Goal: Book appointment/travel/reservation

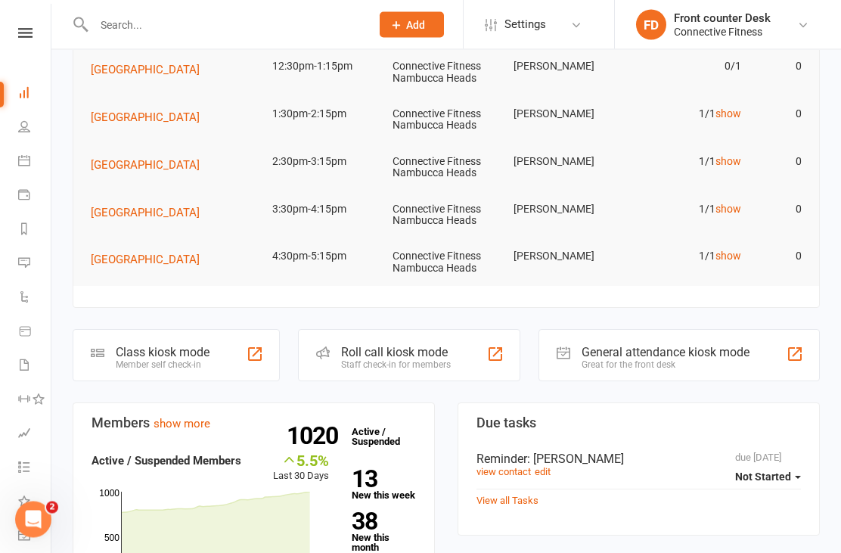
scroll to position [111, 0]
click at [27, 138] on link "People" at bounding box center [35, 128] width 34 height 34
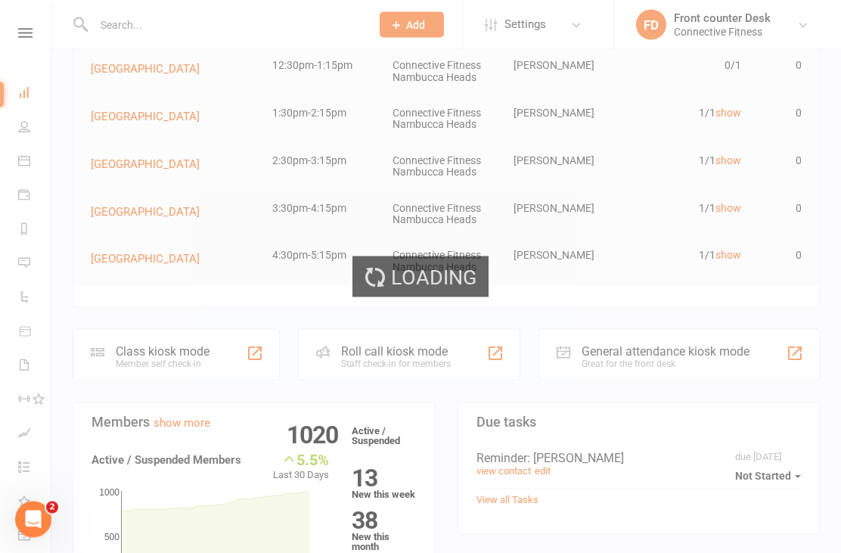
scroll to position [112, 0]
select select "100"
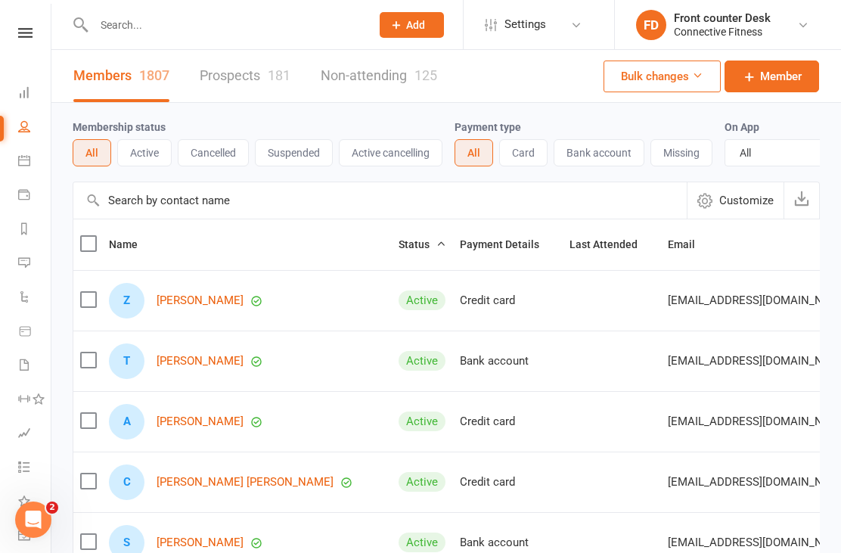
click at [23, 165] on icon at bounding box center [24, 160] width 12 height 12
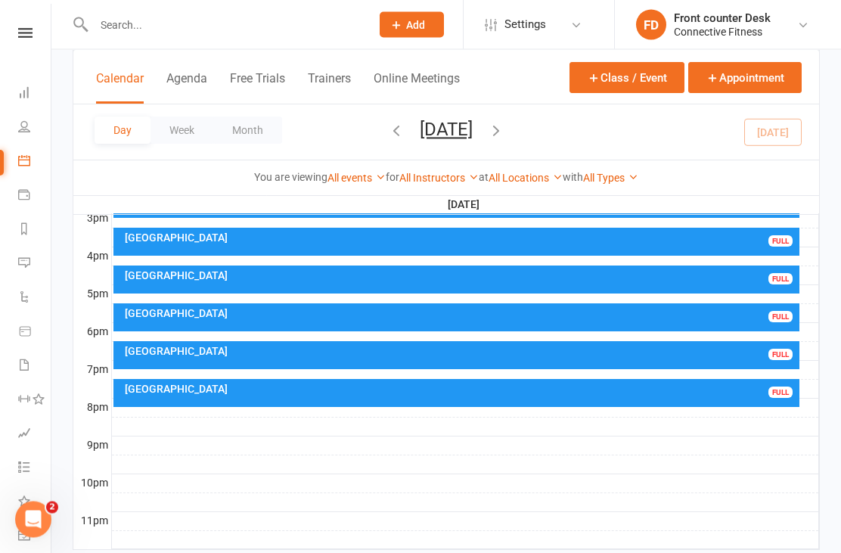
scroll to position [670, 0]
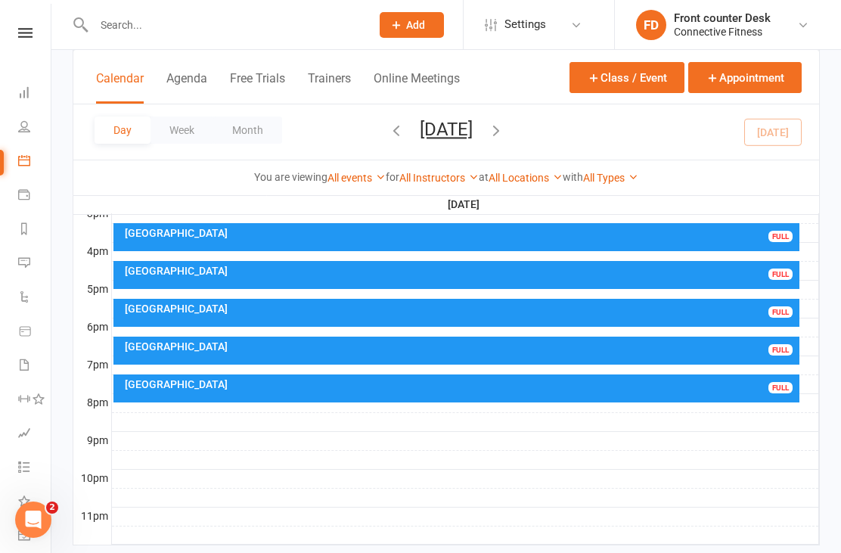
click at [505, 138] on icon "button" at bounding box center [496, 130] width 17 height 17
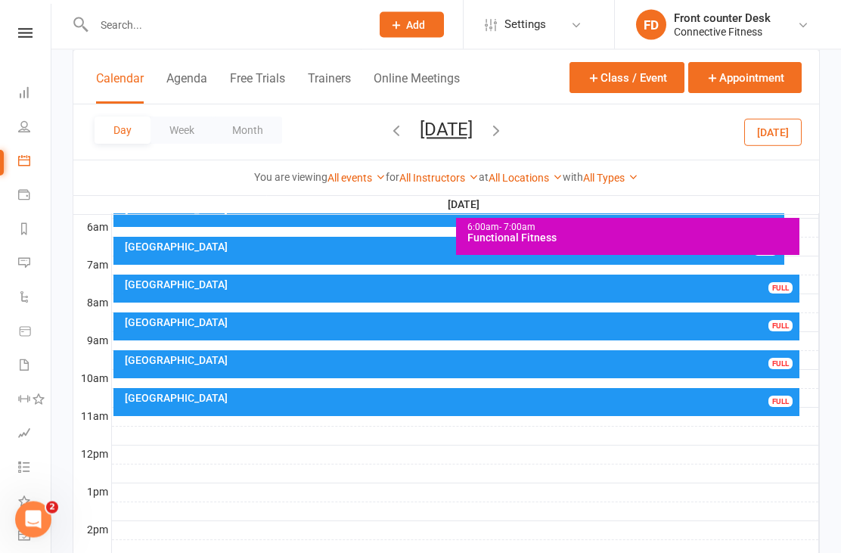
scroll to position [316, 0]
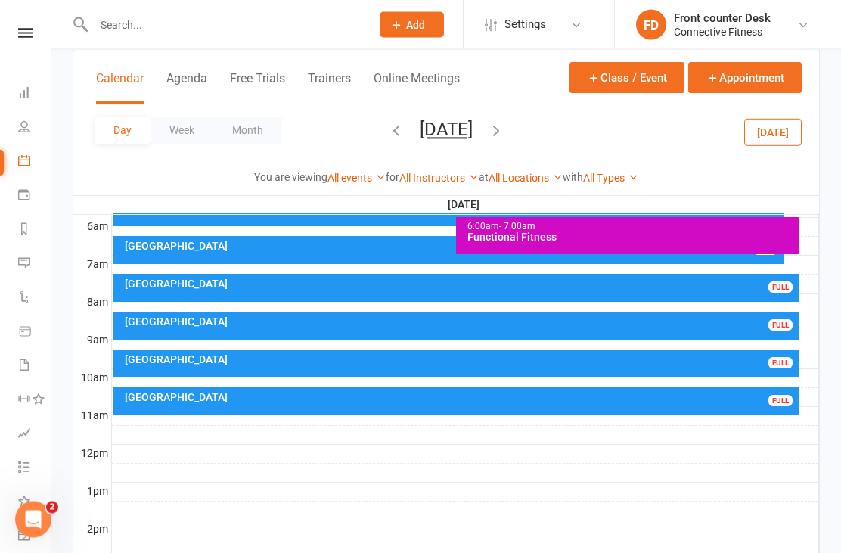
click at [21, 111] on link "People" at bounding box center [35, 128] width 34 height 34
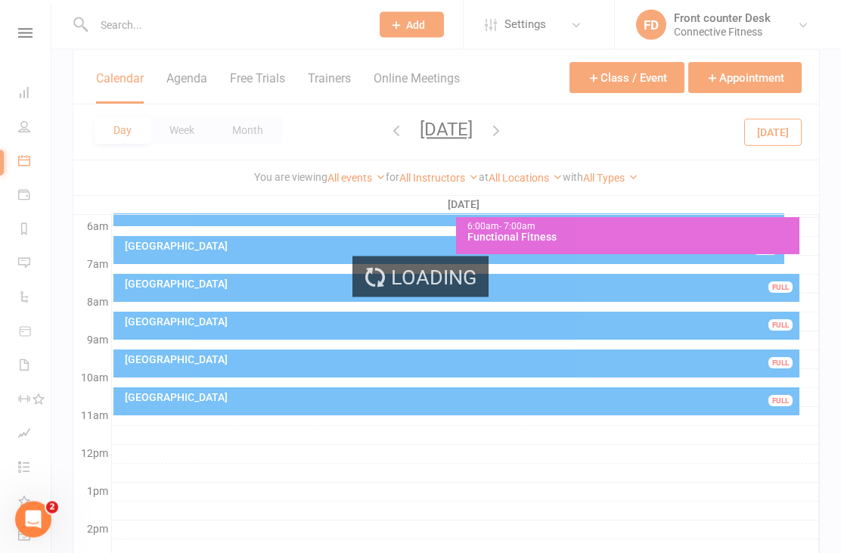
scroll to position [317, 0]
select select "100"
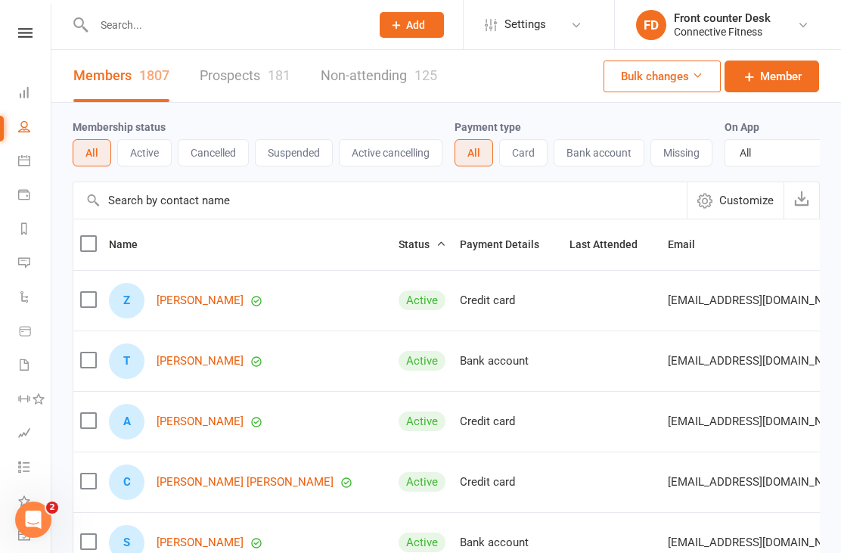
click at [26, 102] on link "Dashboard" at bounding box center [35, 94] width 34 height 34
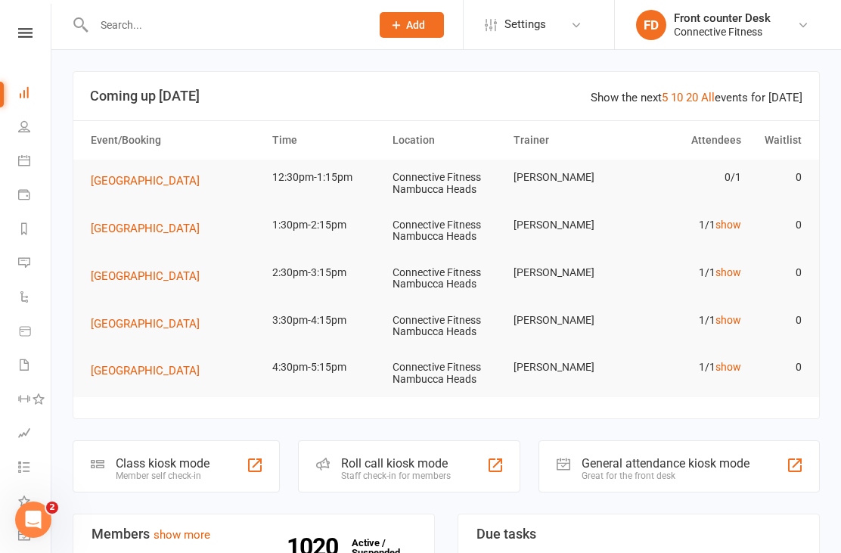
click at [720, 228] on link "show" at bounding box center [729, 225] width 26 height 12
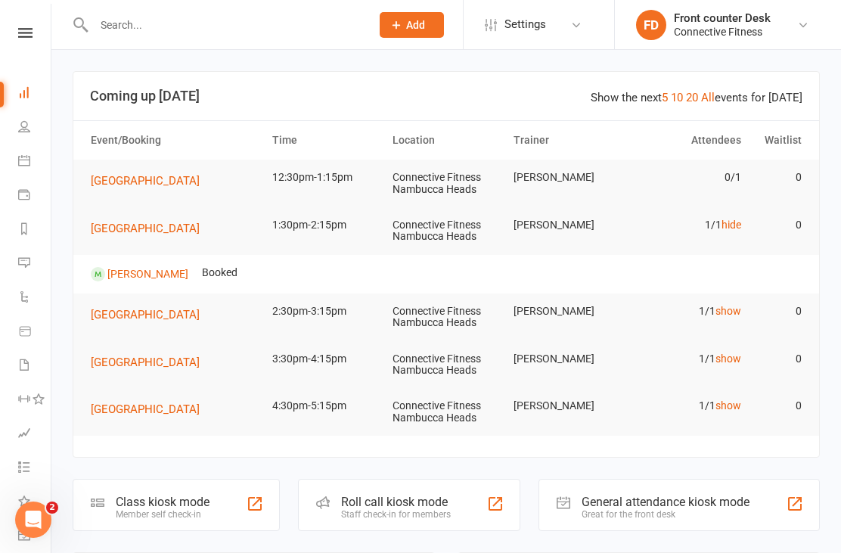
click at [728, 228] on link "hide" at bounding box center [732, 225] width 20 height 12
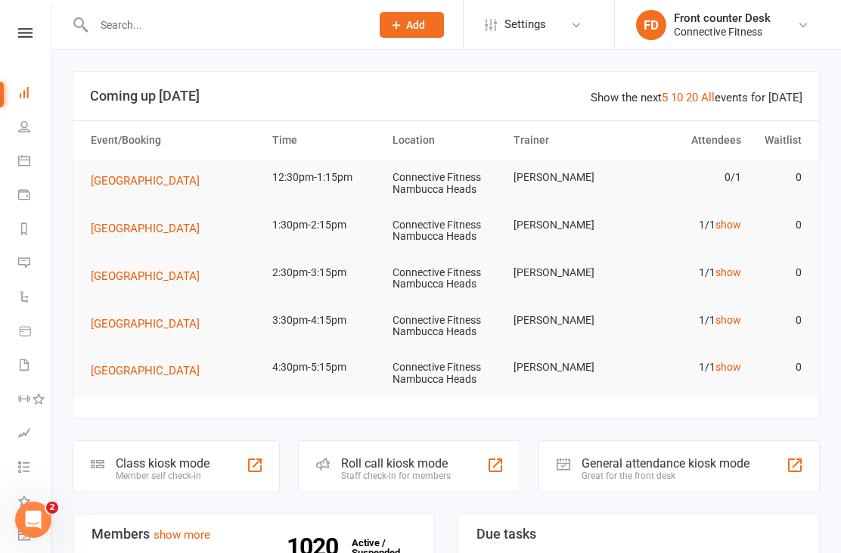
click at [732, 226] on link "show" at bounding box center [729, 225] width 26 height 12
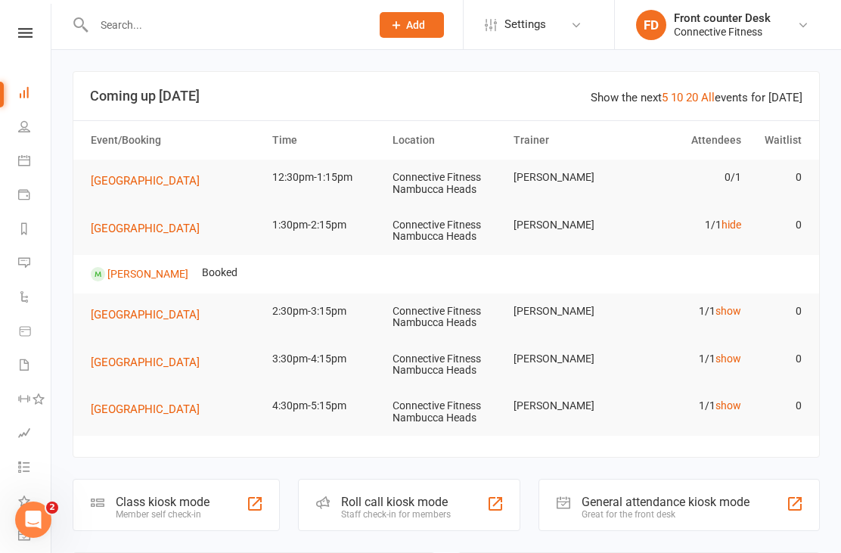
click at [734, 226] on link "hide" at bounding box center [732, 225] width 20 height 12
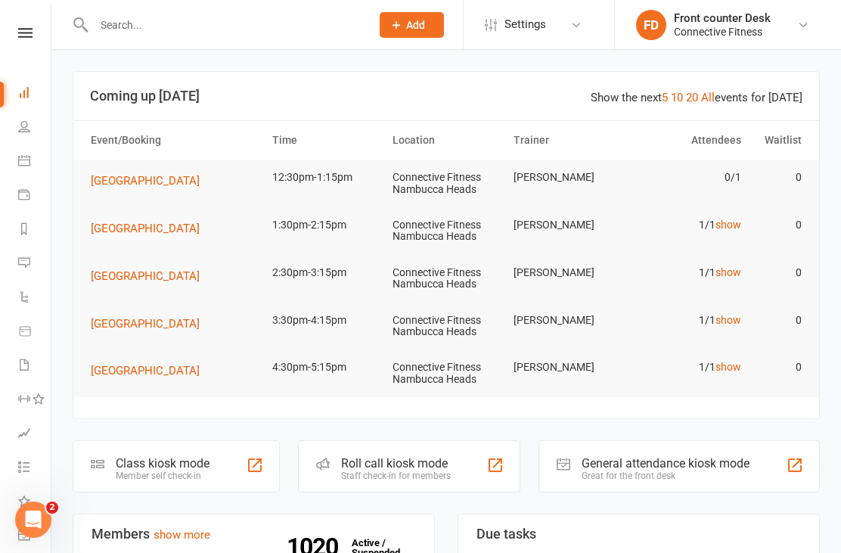
click at [144, 187] on button "[GEOGRAPHIC_DATA]" at bounding box center [151, 181] width 120 height 18
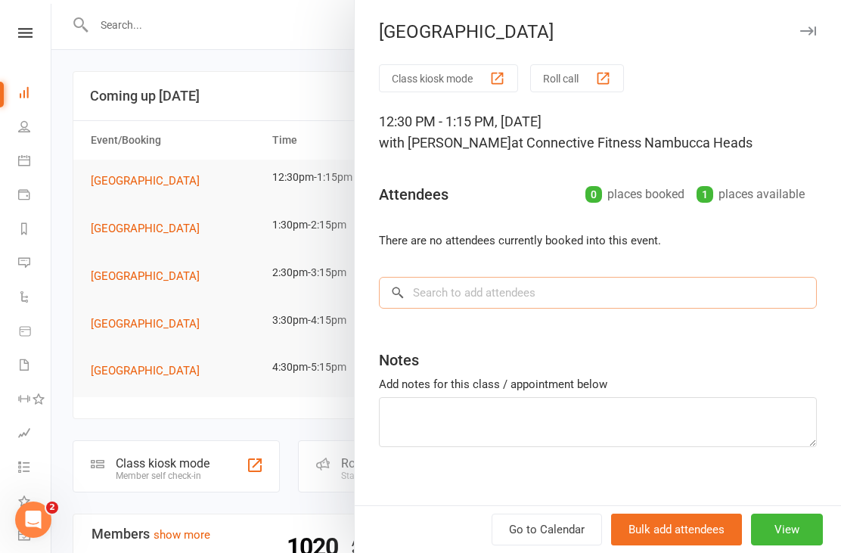
click at [675, 303] on input "search" at bounding box center [598, 293] width 438 height 32
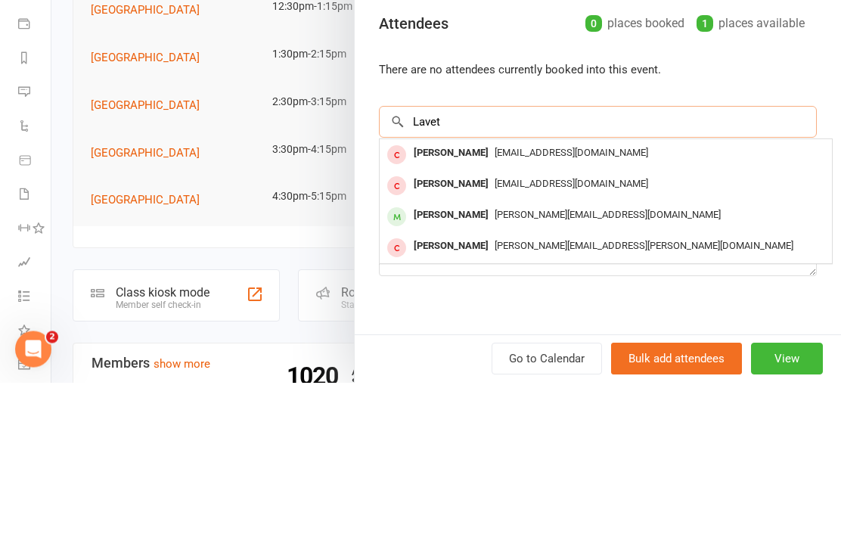
type input "Lavet"
click at [545, 380] on span "[PERSON_NAME][EMAIL_ADDRESS][DOMAIN_NAME]" at bounding box center [608, 385] width 226 height 11
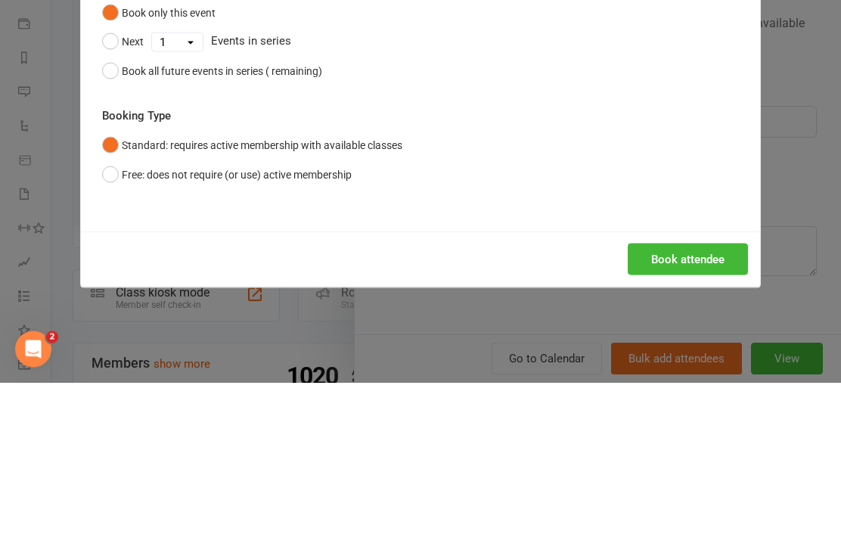
scroll to position [171, 0]
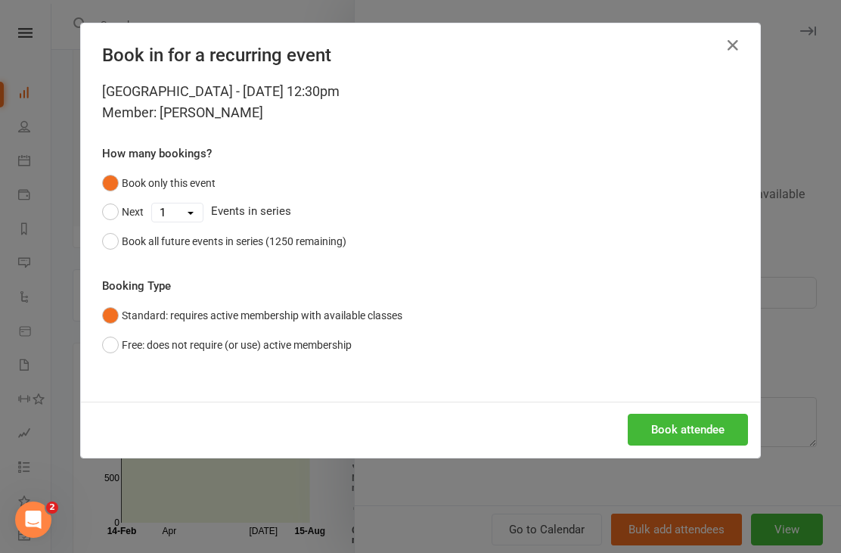
click at [719, 422] on button "Book attendee" at bounding box center [688, 430] width 120 height 32
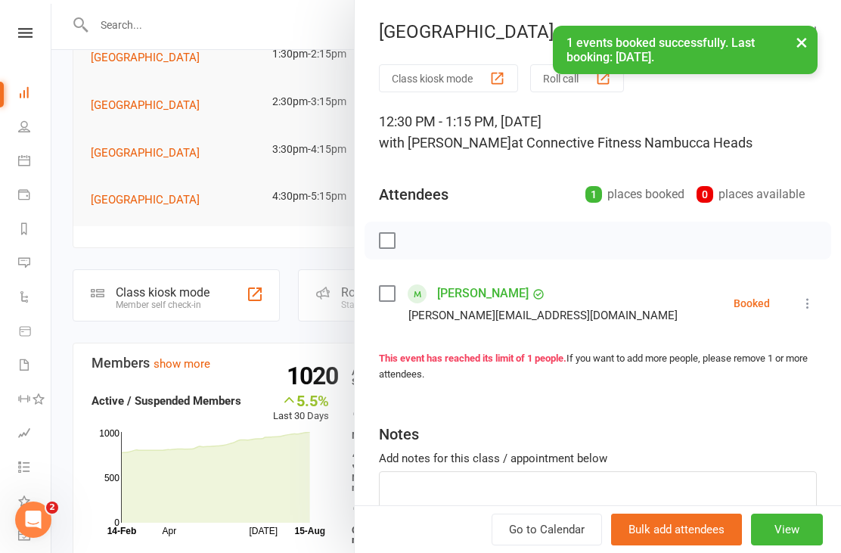
click at [293, 250] on div at bounding box center [446, 276] width 790 height 553
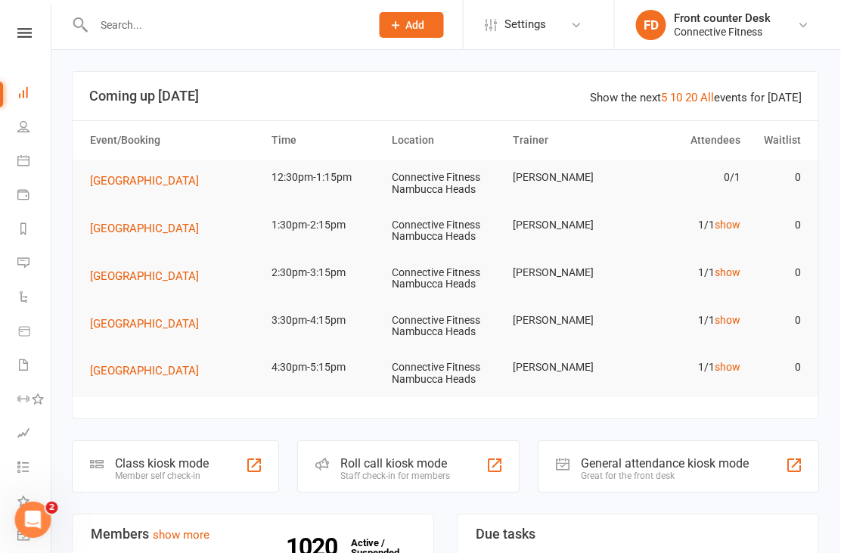
scroll to position [0, 0]
click at [735, 175] on link "show" at bounding box center [729, 177] width 26 height 12
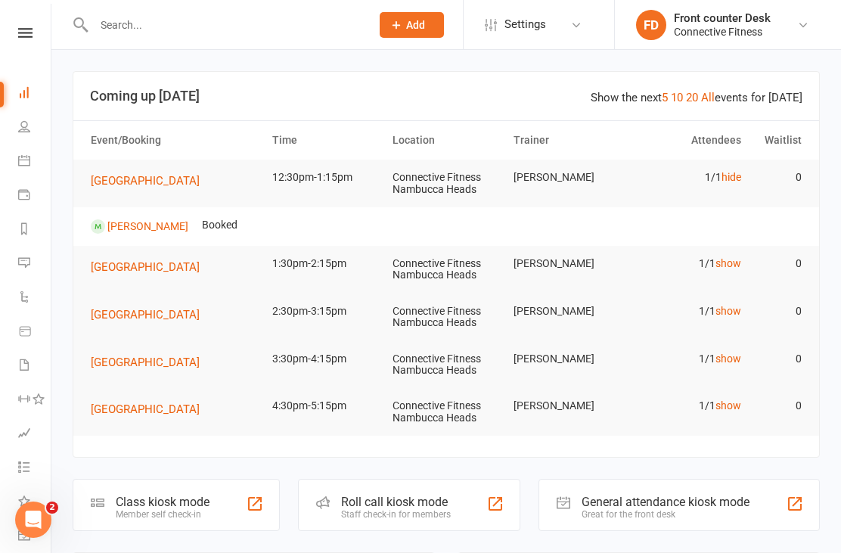
click at [728, 181] on link "hide" at bounding box center [732, 177] width 20 height 12
